Goal: Information Seeking & Learning: Check status

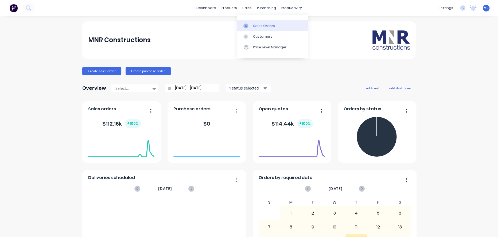
click at [254, 26] on div "Sales Orders" at bounding box center [264, 25] width 22 height 5
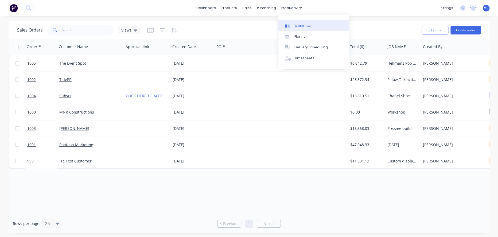
click at [298, 25] on div "Workflow" at bounding box center [302, 25] width 16 height 5
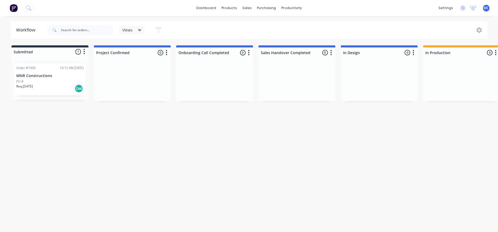
click at [62, 73] on div "Order #1000 10:15 AM 22/09/25 MNR Constructions PO # Req. 22/09/25 Del" at bounding box center [50, 80] width 72 height 32
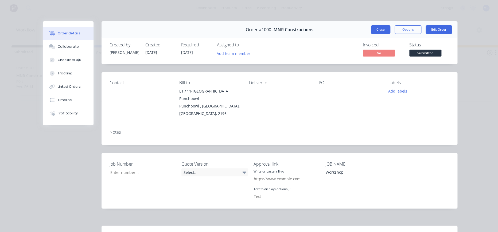
click at [371, 32] on button "Close" at bounding box center [380, 29] width 19 height 9
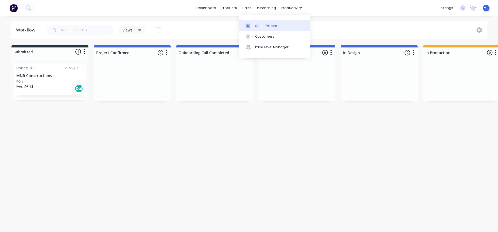
click at [257, 24] on div "Sales Orders" at bounding box center [266, 25] width 22 height 5
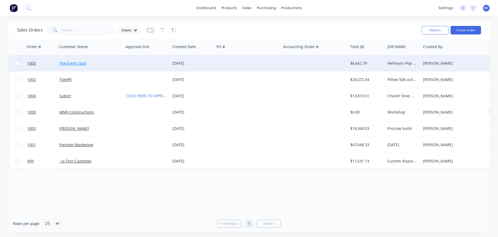
click at [82, 64] on link "The Event Spot" at bounding box center [72, 63] width 27 height 5
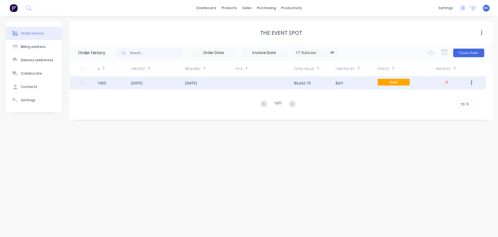
click at [143, 85] on div "[DATE]" at bounding box center [137, 83] width 12 height 6
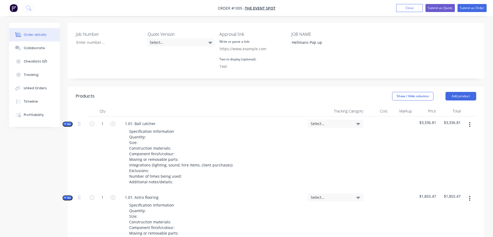
scroll to position [97, 0]
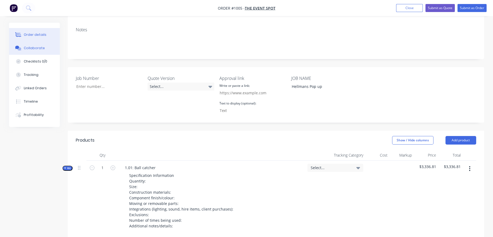
click at [37, 53] on button "Collaborate" at bounding box center [34, 47] width 51 height 13
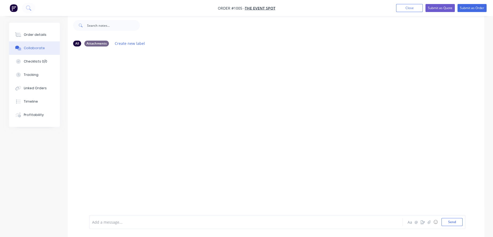
scroll to position [12, 0]
click at [404, 8] on button "Close" at bounding box center [409, 8] width 27 height 8
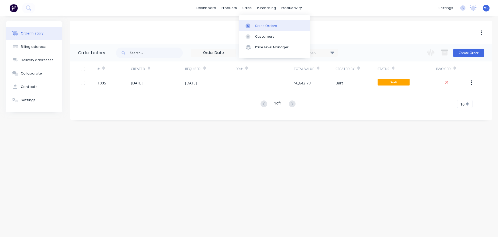
click at [251, 23] on link "Sales Orders" at bounding box center [274, 25] width 71 height 11
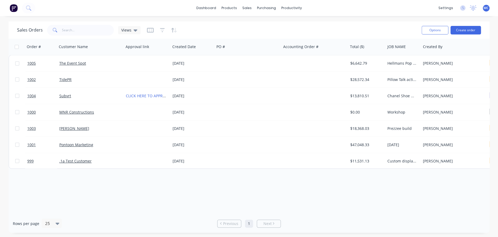
drag, startPoint x: 326, startPoint y: 211, endPoint x: 350, endPoint y: 211, distance: 24.0
click at [429, 212] on div "Order # Customer Name Approval link Created Date PO # Accounting Order # Total …" at bounding box center [249, 126] width 481 height 175
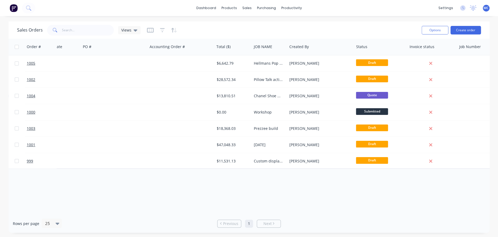
scroll to position [0, 135]
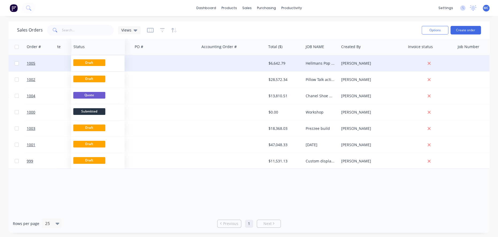
drag, startPoint x: 374, startPoint y: 47, endPoint x: 93, endPoint y: 65, distance: 281.5
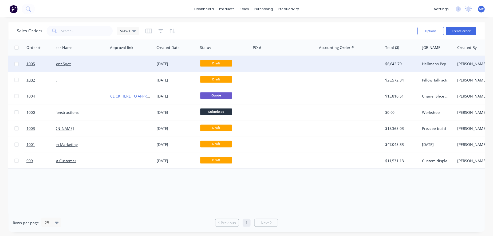
scroll to position [0, 0]
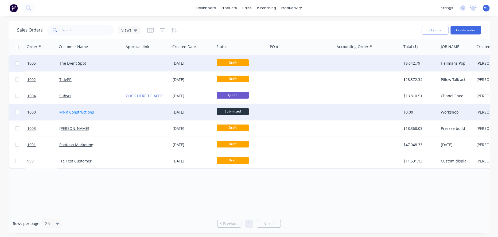
click at [77, 113] on link "MNR Constructions" at bounding box center [76, 111] width 35 height 5
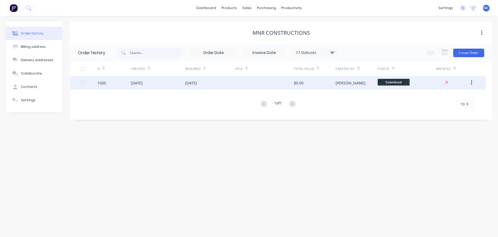
click at [471, 82] on button "button" at bounding box center [471, 83] width 13 height 10
click at [239, 87] on div at bounding box center [264, 82] width 58 height 13
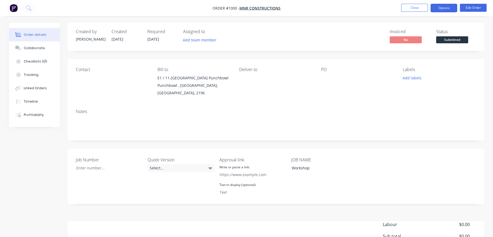
click at [454, 8] on button "Options" at bounding box center [444, 8] width 27 height 9
click at [28, 180] on div "Created by Dean Created 22/09/25 Required 22/09/25 Assigned to Add team member …" at bounding box center [246, 161] width 475 height 276
click at [41, 117] on div "Profitability" at bounding box center [34, 114] width 20 height 5
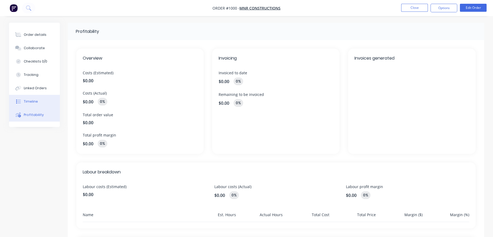
click at [38, 104] on div "Timeline" at bounding box center [31, 101] width 14 height 5
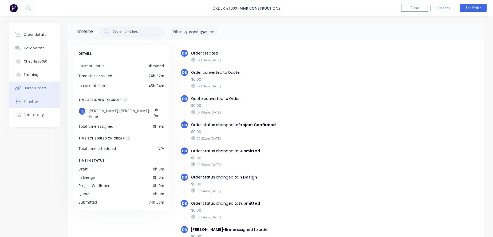
click at [40, 91] on div "Linked Orders" at bounding box center [35, 88] width 23 height 5
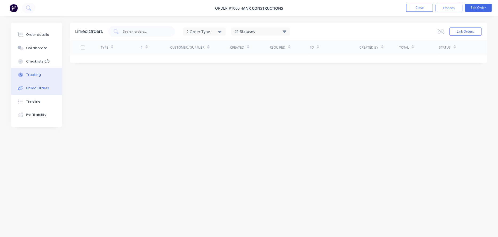
click at [36, 81] on button "Tracking" at bounding box center [36, 74] width 51 height 13
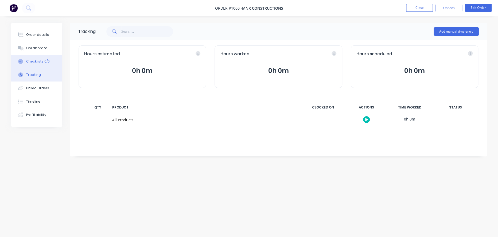
click at [40, 64] on div "Checklists 0/0" at bounding box center [37, 61] width 23 height 5
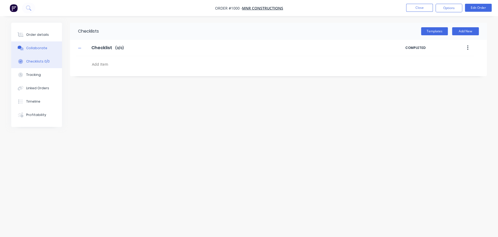
click at [33, 44] on button "Collaborate" at bounding box center [36, 47] width 51 height 13
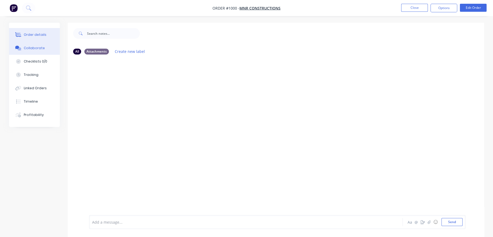
click at [39, 32] on button "Order details" at bounding box center [34, 34] width 51 height 13
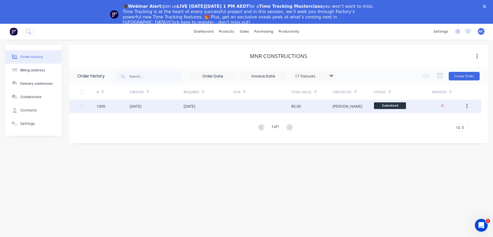
click at [141, 107] on div "[DATE]" at bounding box center [136, 106] width 12 height 6
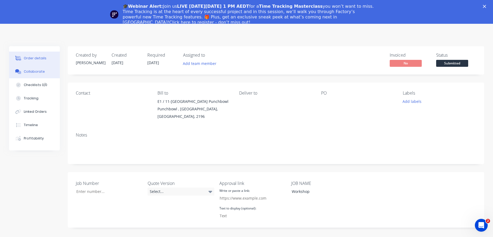
click at [31, 74] on div "Collaborate" at bounding box center [34, 71] width 21 height 5
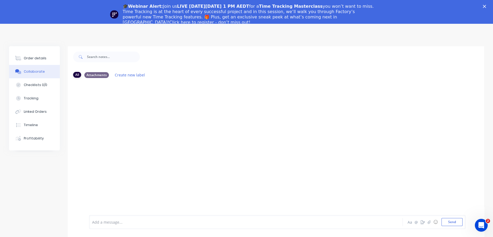
click at [76, 76] on div "All" at bounding box center [77, 75] width 8 height 6
click at [40, 61] on div "Order details" at bounding box center [35, 58] width 23 height 5
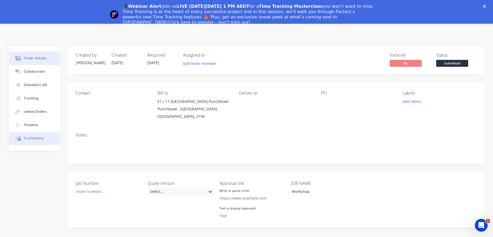
click at [29, 141] on div "Profitability" at bounding box center [34, 138] width 20 height 5
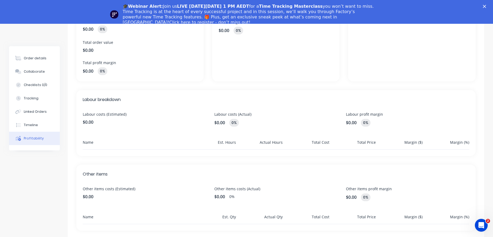
scroll to position [85, 0]
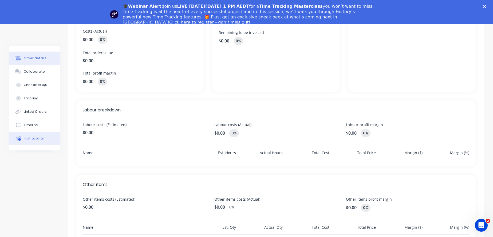
click at [22, 59] on div at bounding box center [18, 58] width 8 height 5
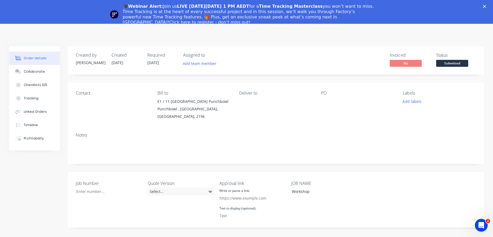
click at [486, 7] on icon "Close" at bounding box center [484, 6] width 3 height 3
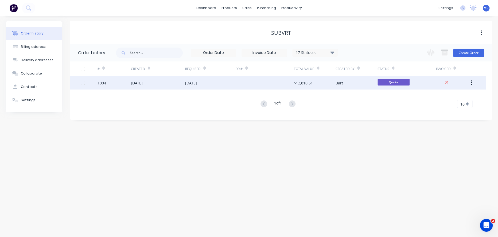
click at [151, 86] on div "[DATE]" at bounding box center [158, 82] width 54 height 13
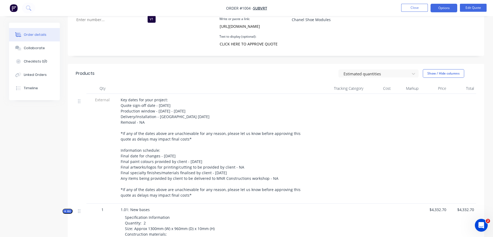
scroll to position [297, 0]
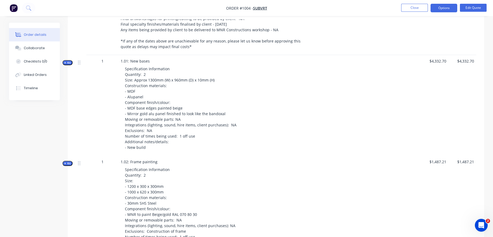
click at [67, 65] on span "Kit" at bounding box center [67, 63] width 7 height 4
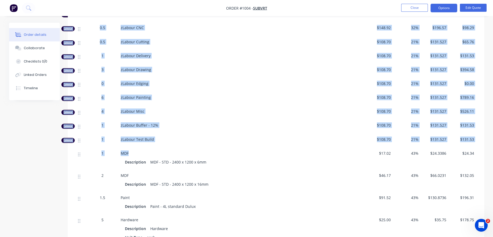
scroll to position [445, 0]
drag, startPoint x: 103, startPoint y: 62, endPoint x: 167, endPoint y: 171, distance: 126.1
click at [167, 171] on div "Labour 6 zLabour Building $108.70 21% $131.527 $789.16 Labour 0.5 zLabour CNC $…" at bounding box center [276, 143] width 400 height 273
copy div "6 zLabour Building $108.70 21% $131.527 $789.16 Labour 0.5 zLabour CNC $148.92 …"
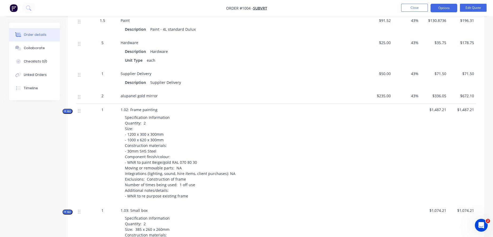
scroll to position [623, 0]
click at [68, 112] on span "Kit" at bounding box center [67, 110] width 7 height 4
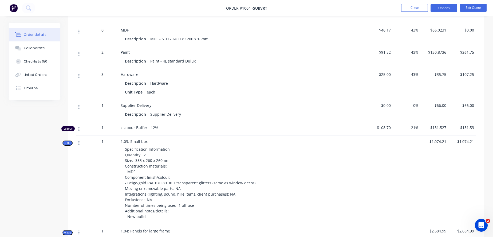
scroll to position [1038, 0]
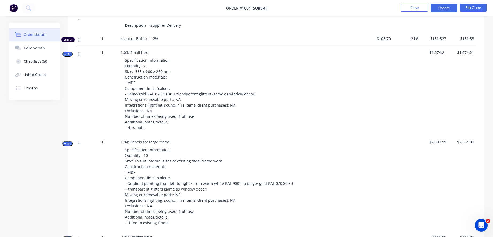
click at [66, 56] on icon "button" at bounding box center [65, 54] width 2 height 3
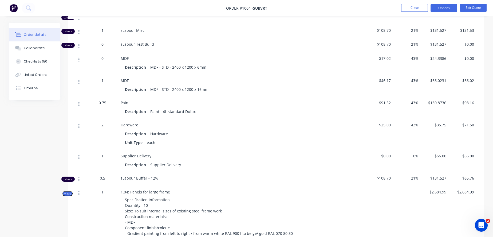
scroll to position [1305, 0]
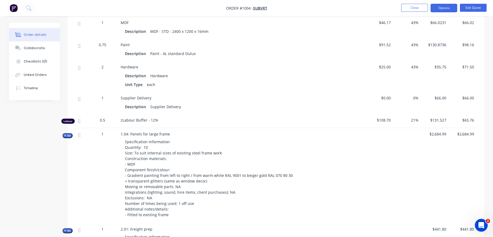
click at [70, 137] on span "Kit" at bounding box center [67, 135] width 7 height 4
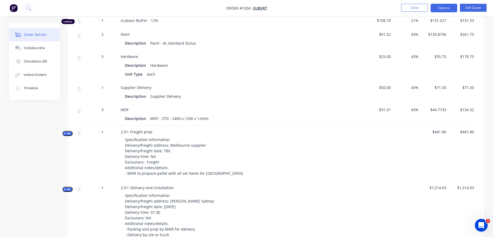
scroll to position [1691, 0]
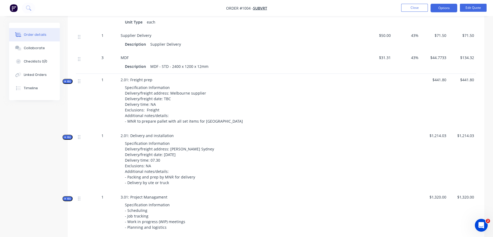
click at [66, 83] on icon "button" at bounding box center [65, 81] width 2 height 3
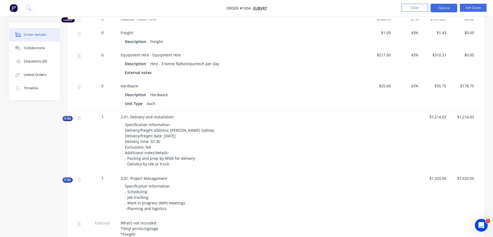
scroll to position [1928, 0]
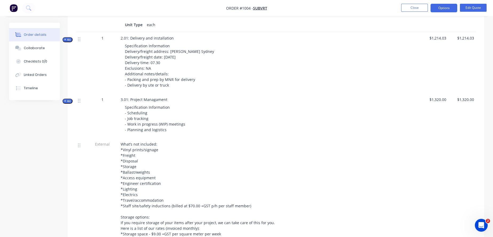
click at [67, 42] on span "Kit" at bounding box center [67, 40] width 7 height 4
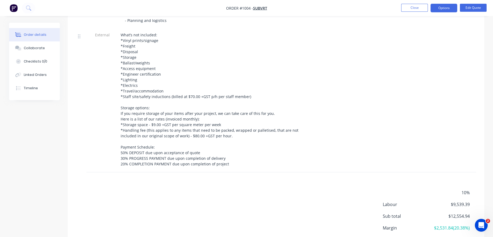
scroll to position [2225, 0]
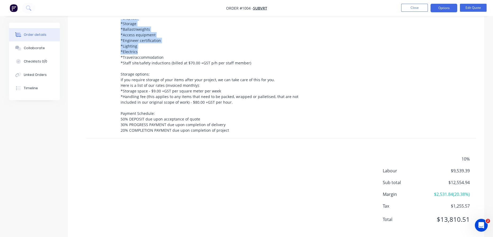
scroll to position [2279, 0]
drag, startPoint x: 102, startPoint y: 69, endPoint x: 473, endPoint y: 113, distance: 373.2
copy div "6 zLabour Building $108.70 21% $131.527 $789.16 Labour 0.5 zLabour CNC $148.92 …"
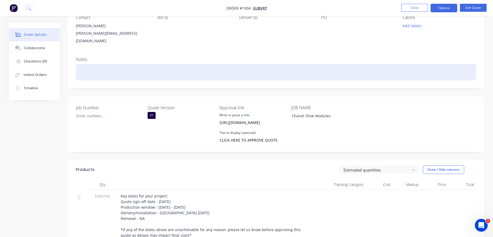
scroll to position [0, 0]
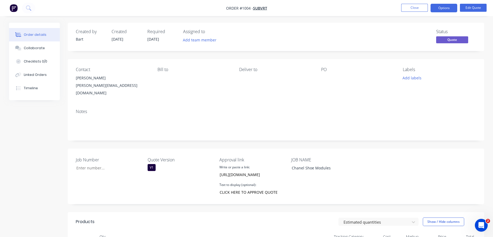
click at [217, 113] on div "Notes" at bounding box center [276, 111] width 400 height 5
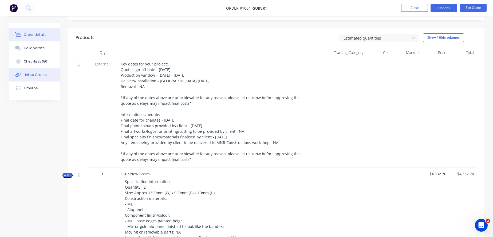
scroll to position [267, 0]
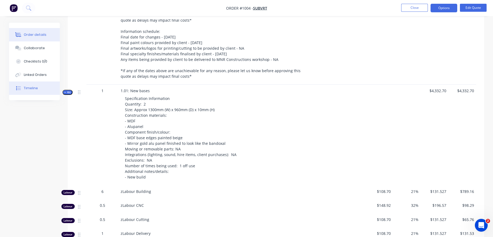
click at [32, 91] on div "Timeline" at bounding box center [31, 88] width 14 height 5
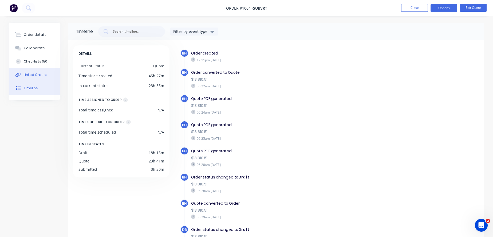
click at [32, 81] on button "Linked Orders" at bounding box center [34, 74] width 51 height 13
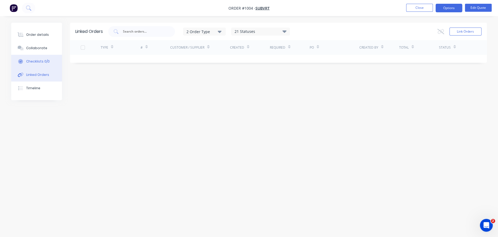
click at [39, 64] on div "Checklists 0/0" at bounding box center [37, 61] width 23 height 5
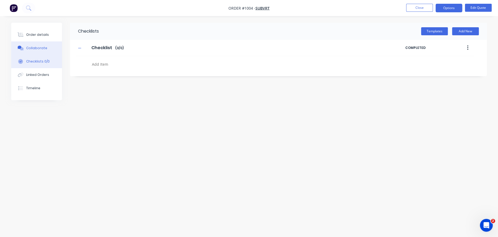
click at [41, 49] on div "Collaborate" at bounding box center [36, 48] width 21 height 5
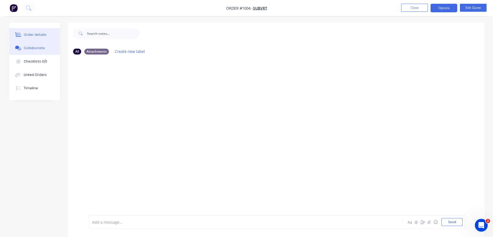
click at [41, 33] on div "Order details" at bounding box center [35, 34] width 23 height 5
